Goal: Complete application form

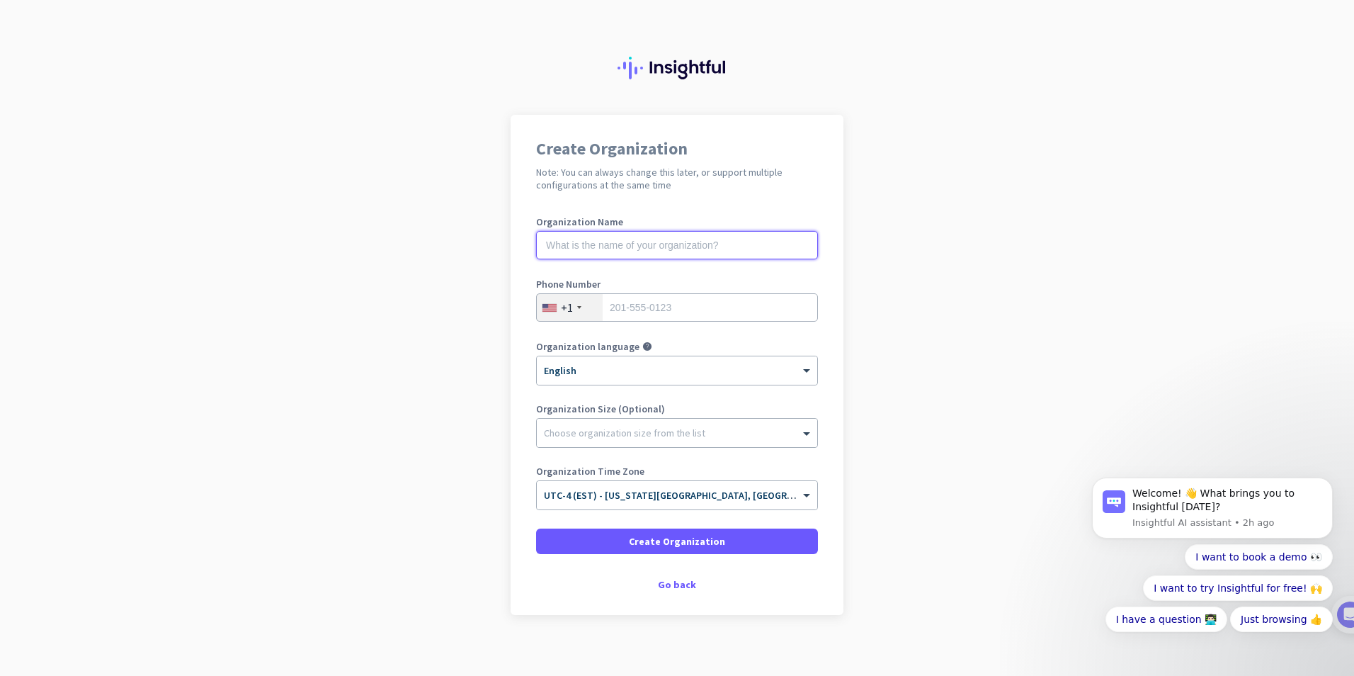
click at [595, 250] on input "text" at bounding box center [677, 245] width 282 height 28
type input "SATCO PRODUCTS, INC."
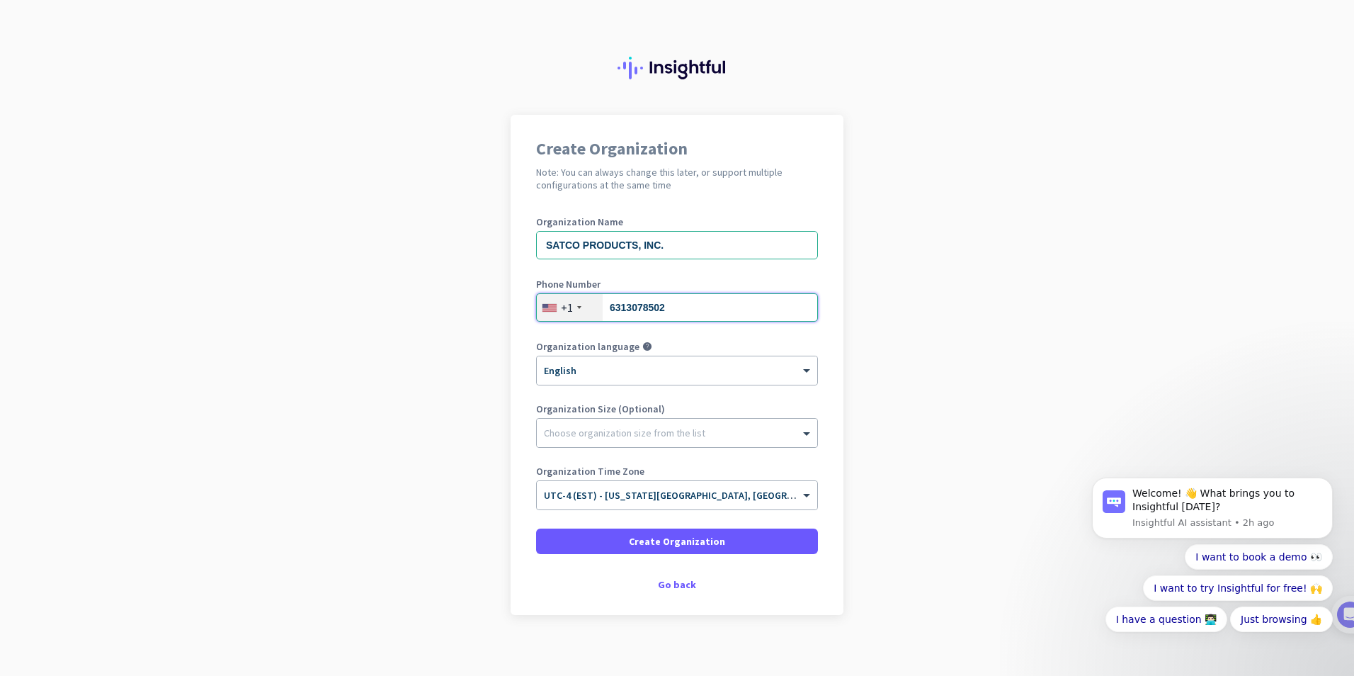
click at [683, 309] on input "6313078502" at bounding box center [677, 307] width 282 height 28
type input "6312432022"
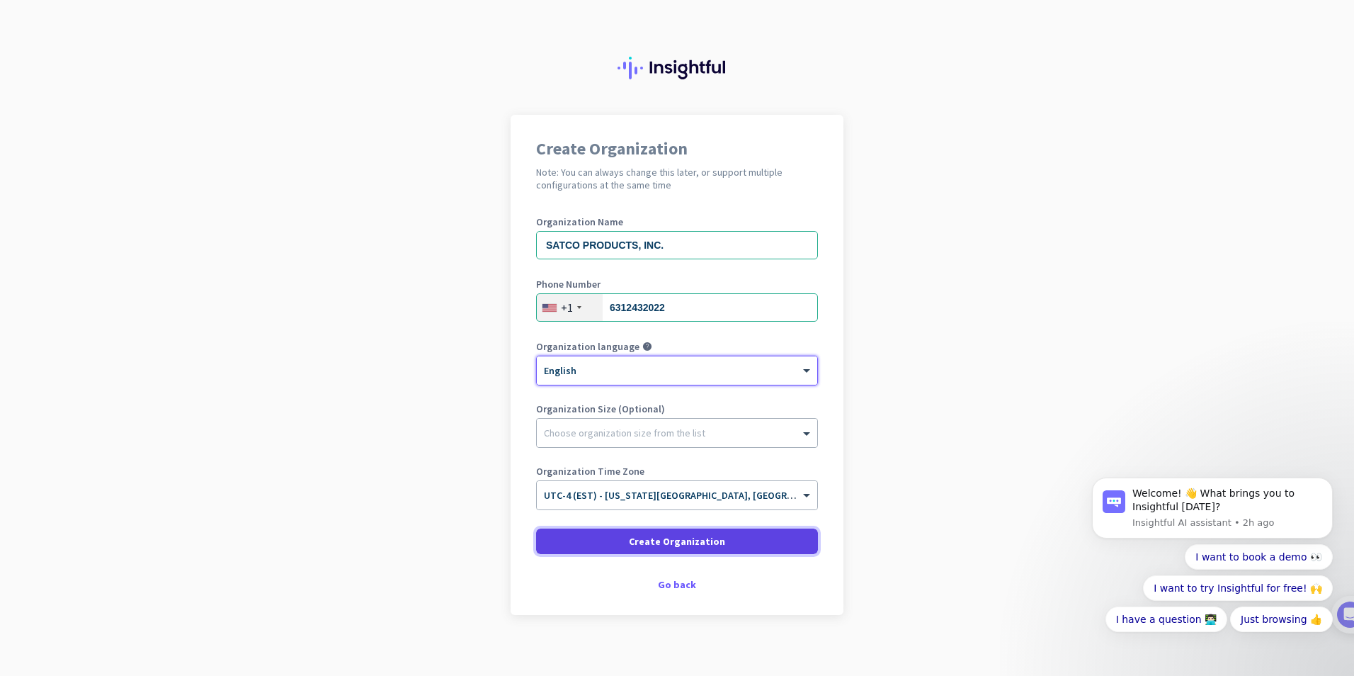
click at [666, 537] on span "Create Organization" at bounding box center [677, 541] width 96 height 14
